Goal: Transaction & Acquisition: Book appointment/travel/reservation

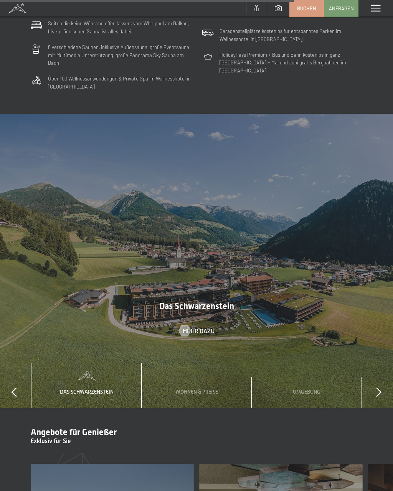
scroll to position [2409, 0]
click at [305, 6] on span "Buchen" at bounding box center [306, 8] width 19 height 7
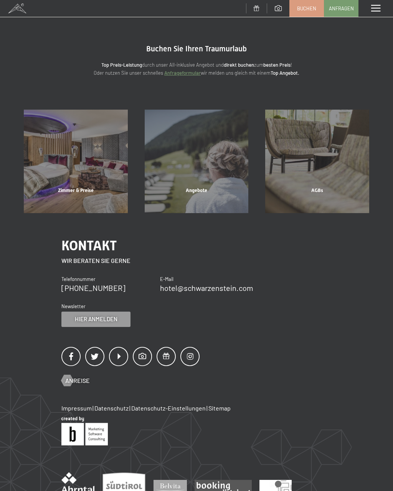
click at [80, 165] on div "Zimmer & Preise Mehr erfahren" at bounding box center [75, 162] width 121 height 104
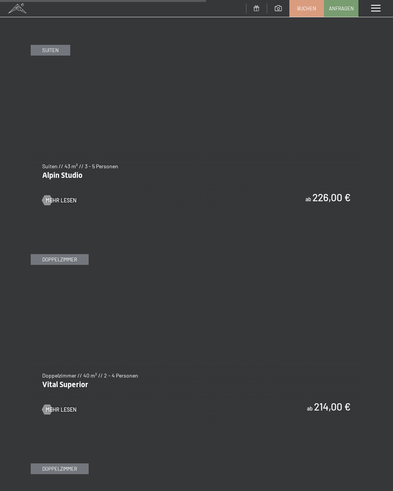
scroll to position [1787, 0]
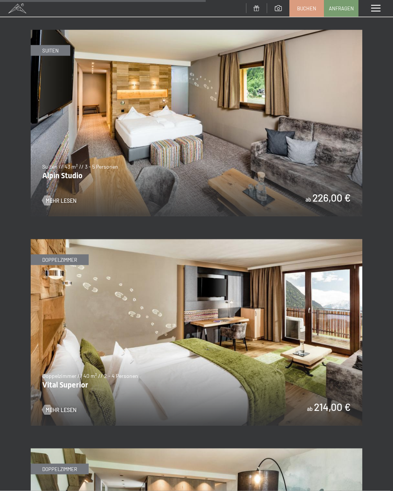
click at [98, 310] on img at bounding box center [196, 332] width 331 height 186
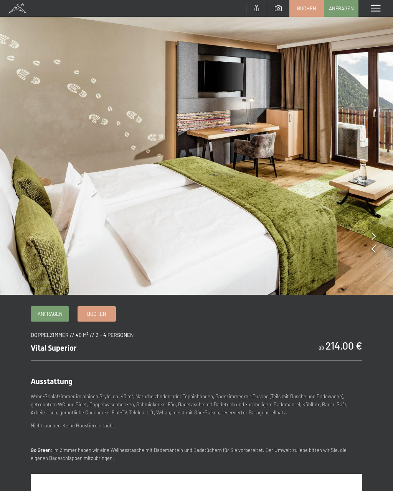
click at [96, 309] on link "Buchen" at bounding box center [97, 314] width 38 height 15
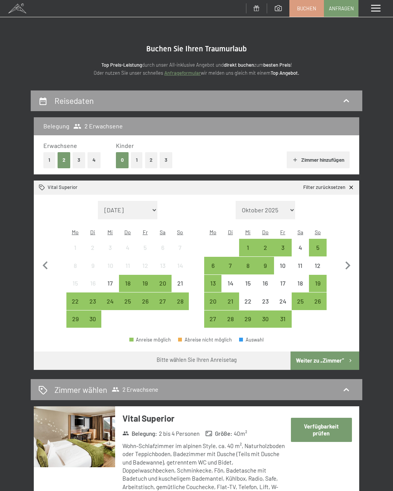
click at [350, 266] on icon "button" at bounding box center [347, 266] width 16 height 16
select select "[DATE]"
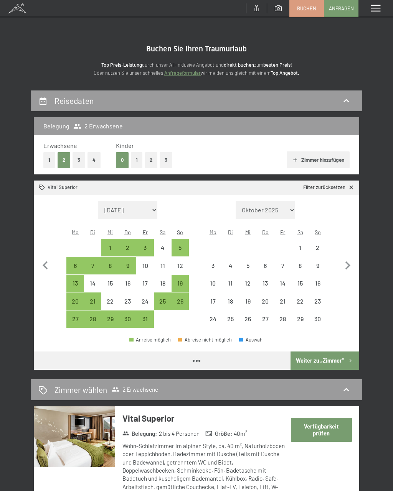
click at [350, 266] on icon "button" at bounding box center [347, 266] width 16 height 16
select select "[DATE]"
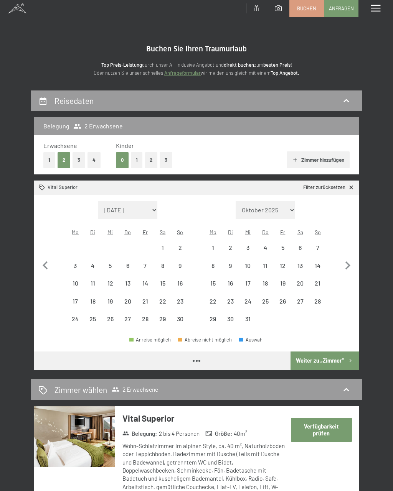
select select "[DATE]"
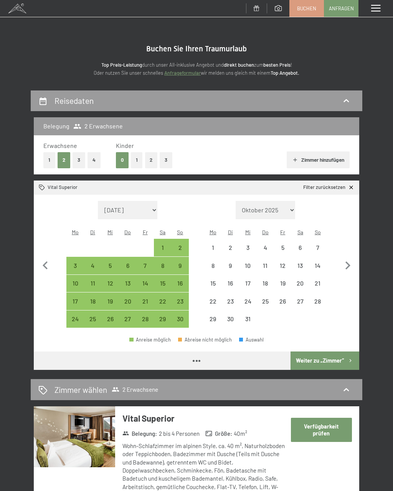
click at [346, 265] on icon "button" at bounding box center [347, 266] width 16 height 16
select select "[DATE]"
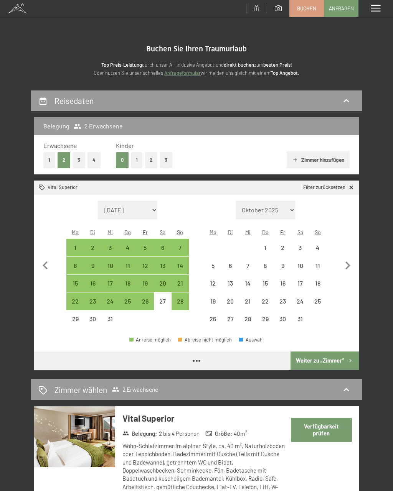
click at [345, 265] on icon "button" at bounding box center [347, 266] width 16 height 16
click at [344, 263] on icon "button" at bounding box center [347, 266] width 16 height 16
select select "[DATE]"
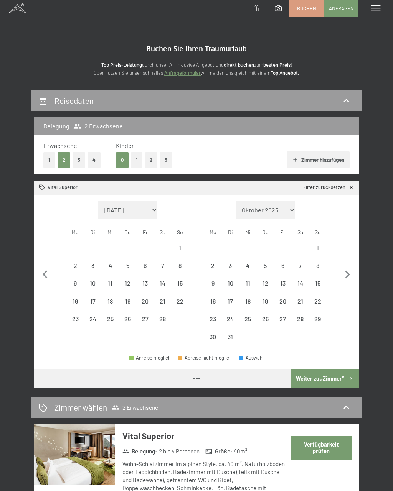
click at [344, 267] on icon "button" at bounding box center [347, 275] width 16 height 16
select select "[DATE]"
click at [344, 267] on icon "button" at bounding box center [347, 275] width 16 height 16
select select "[DATE]"
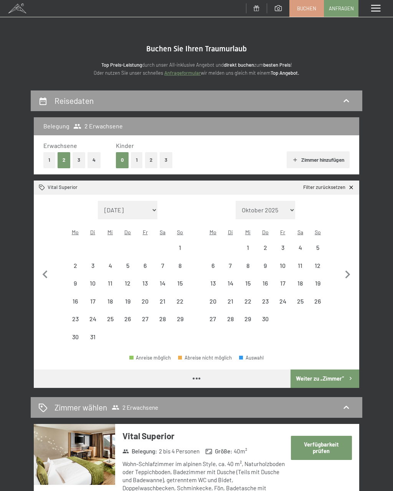
select select "[DATE]"
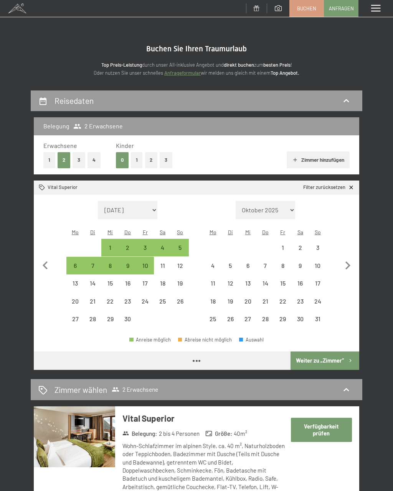
click at [343, 264] on icon "button" at bounding box center [347, 266] width 16 height 16
click at [344, 265] on icon "button" at bounding box center [347, 266] width 16 height 16
select select "[DATE]"
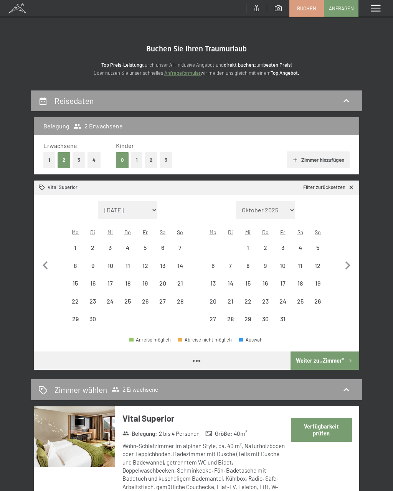
select select "[DATE]"
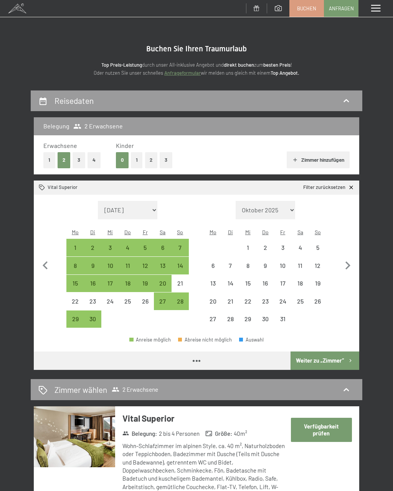
select select "[DATE]"
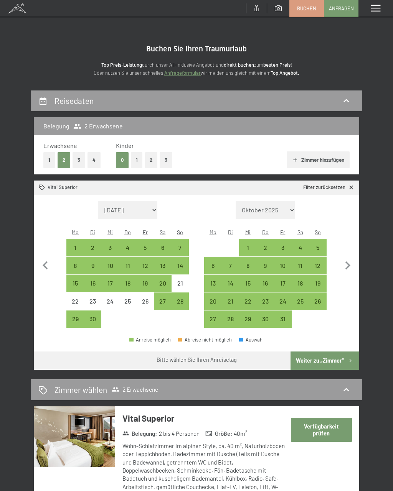
click at [350, 260] on icon "button" at bounding box center [347, 266] width 16 height 16
select select "[DATE]"
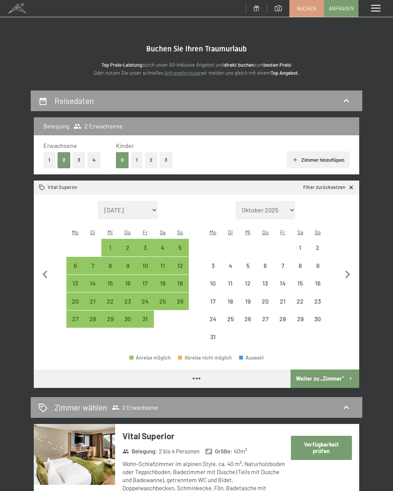
select select "[DATE]"
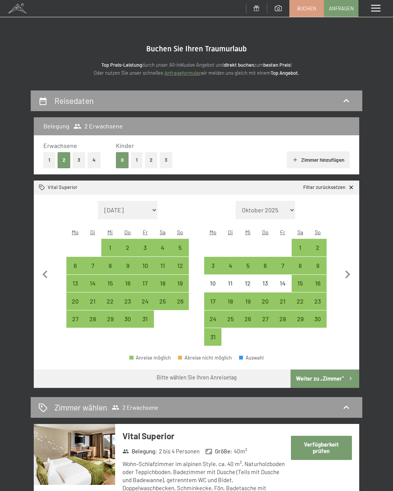
click at [163, 272] on span "Einwilligung Marketing*" at bounding box center [154, 268] width 63 height 8
click at [119, 272] on input "Einwilligung Marketing*" at bounding box center [115, 268] width 8 height 8
click at [159, 272] on span "Einwilligung Marketing*" at bounding box center [154, 268] width 63 height 8
click at [119, 272] on input "Einwilligung Marketing*" at bounding box center [115, 268] width 8 height 8
click at [165, 272] on span "Einwilligung Marketing*" at bounding box center [154, 268] width 63 height 8
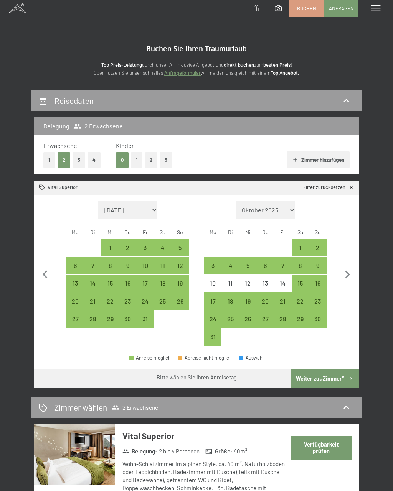
click at [119, 272] on input "Einwilligung Marketing*" at bounding box center [115, 268] width 8 height 8
checkbox input "false"
click at [132, 160] on button "1" at bounding box center [137, 160] width 12 height 16
select select "[DATE]"
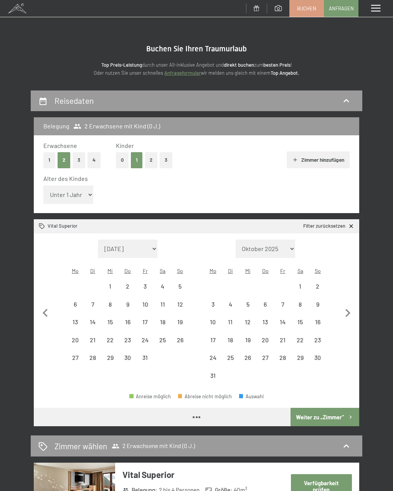
select select "[DATE]"
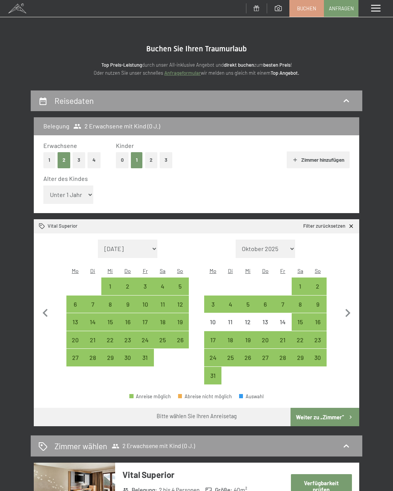
click at [164, 319] on div "18" at bounding box center [162, 327] width 16 height 16
select select "[DATE]"
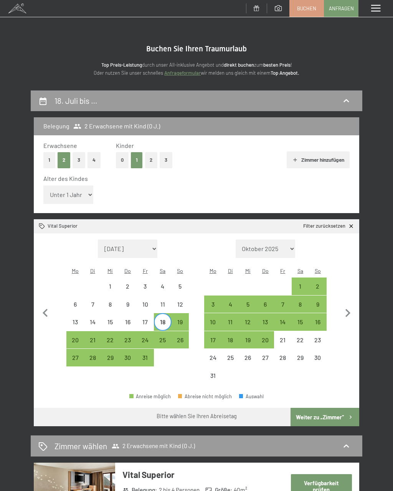
click at [145, 355] on div "31" at bounding box center [145, 363] width 16 height 16
select select "[DATE]"
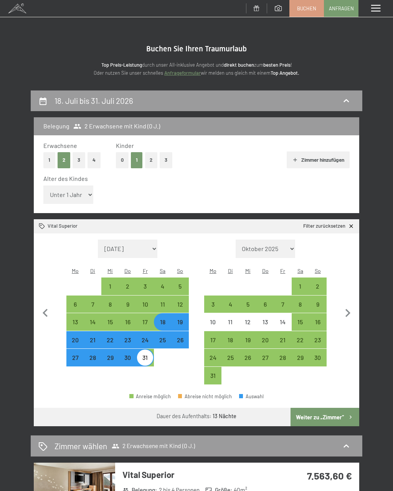
click at [338, 408] on button "Weiter zu „Zimmer“" at bounding box center [324, 417] width 69 height 18
select select "[DATE]"
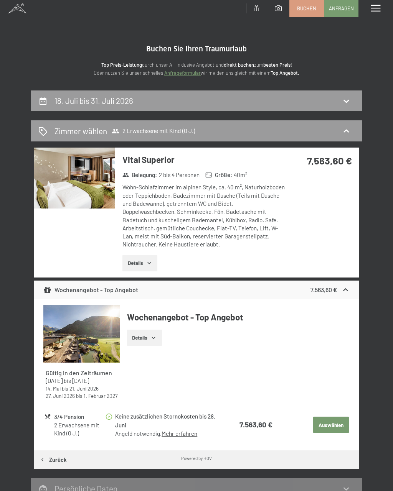
click at [81, 127] on h2 "Zimmer wählen" at bounding box center [80, 130] width 53 height 11
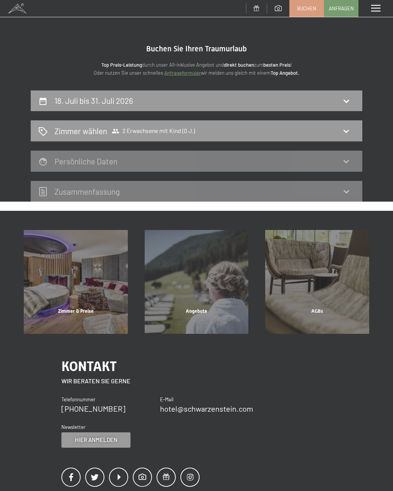
click at [68, 126] on h2 "Zimmer wählen" at bounding box center [80, 130] width 53 height 11
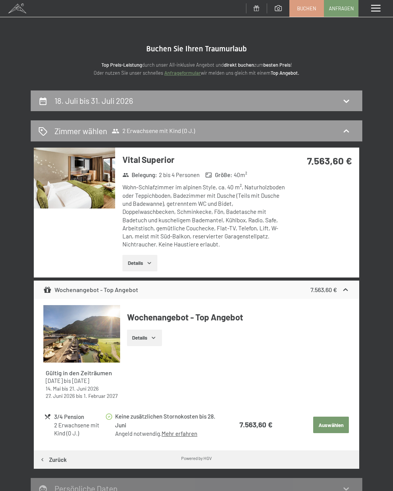
click at [53, 95] on div "18. Juli bis 31. Juli 2026" at bounding box center [196, 100] width 316 height 11
select select "[DATE]"
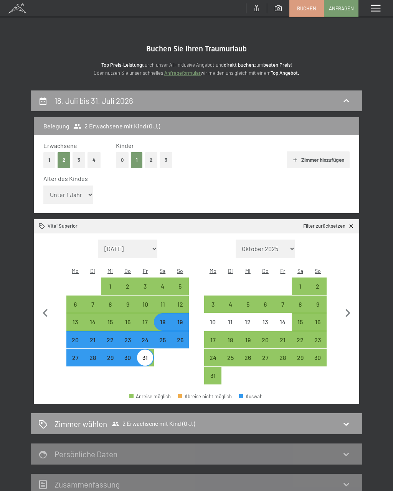
scroll to position [90, 0]
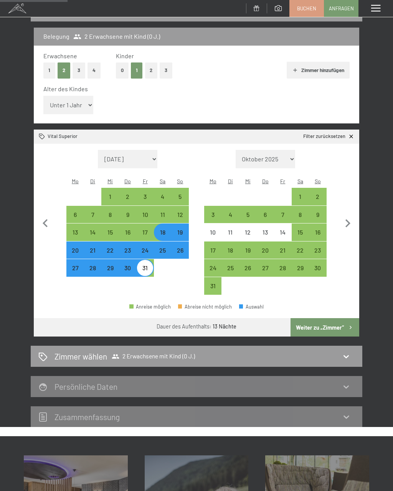
click at [66, 97] on select "Unter 1 Jahr 1 Jahr 2 Jahre 3 Jahre 4 Jahre 5 Jahre 6 Jahre 7 Jahre 8 Jahre 9 J…" at bounding box center [68, 105] width 50 height 18
select select "10"
select select "[DATE]"
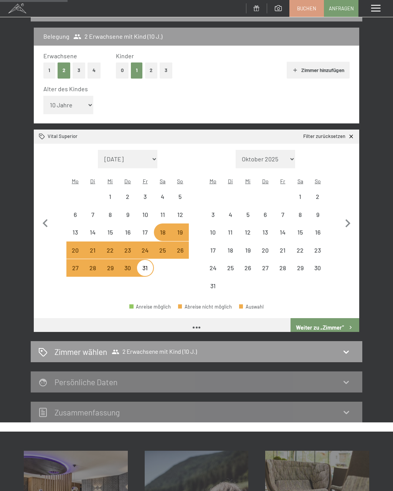
select select "[DATE]"
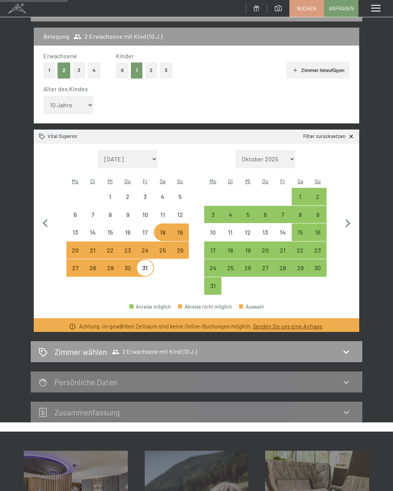
select select "[DATE]"
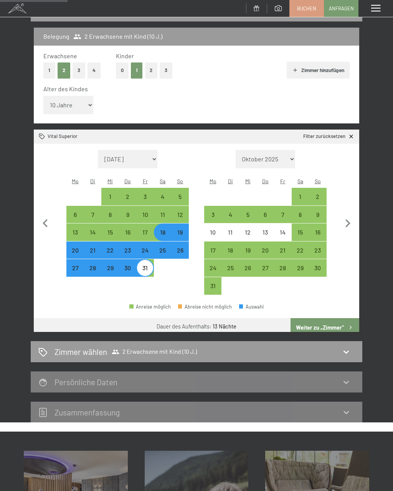
click at [331, 318] on button "Weiter zu „Zimmer“" at bounding box center [324, 327] width 69 height 18
select select "[DATE]"
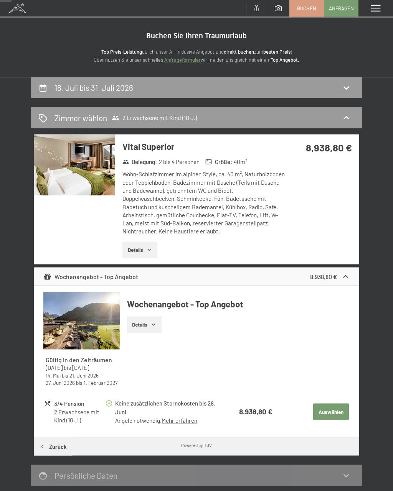
scroll to position [0, 0]
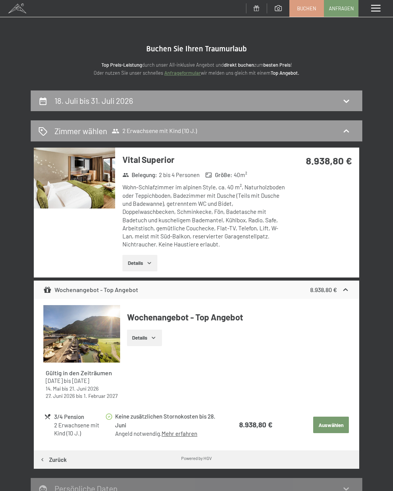
click at [74, 100] on h2 "18. Juli bis 31. Juli 2026" at bounding box center [93, 101] width 79 height 10
select select "10"
select select "[DATE]"
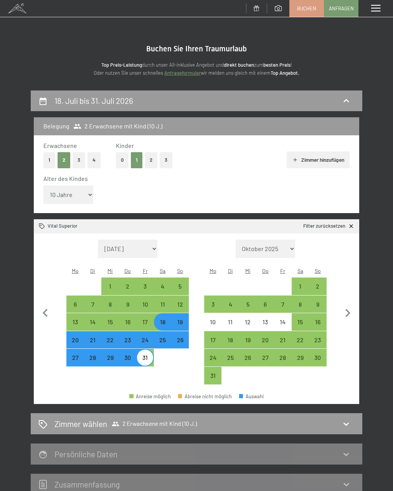
scroll to position [90, 0]
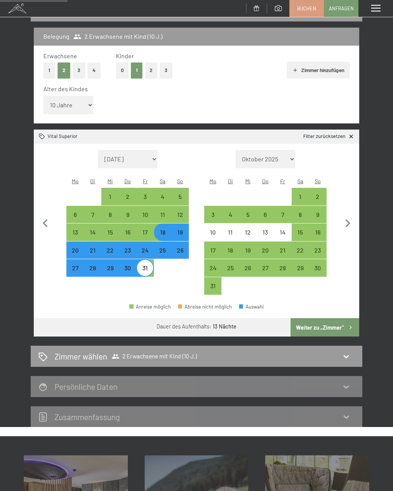
click at [162, 229] on div "18" at bounding box center [162, 237] width 16 height 16
select select "[DATE]"
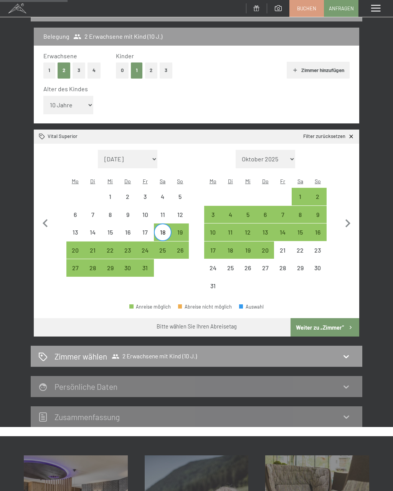
click at [77, 265] on div "27" at bounding box center [75, 273] width 16 height 16
select select "[DATE]"
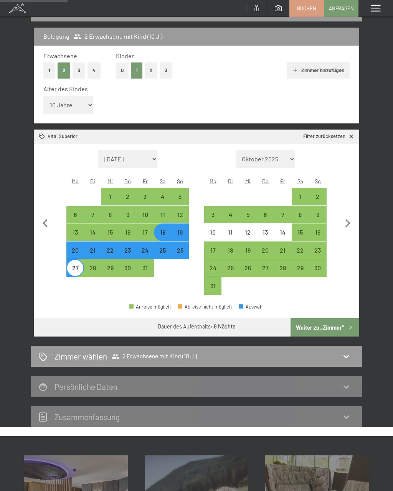
click at [325, 318] on button "Weiter zu „Zimmer“" at bounding box center [324, 327] width 69 height 18
select select "[DATE]"
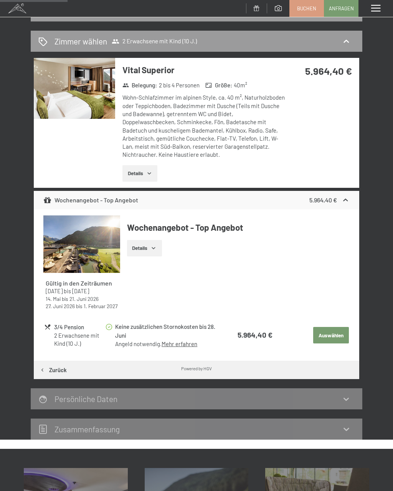
click at [144, 171] on button "Details" at bounding box center [139, 173] width 35 height 17
